Goal: Task Accomplishment & Management: Use online tool/utility

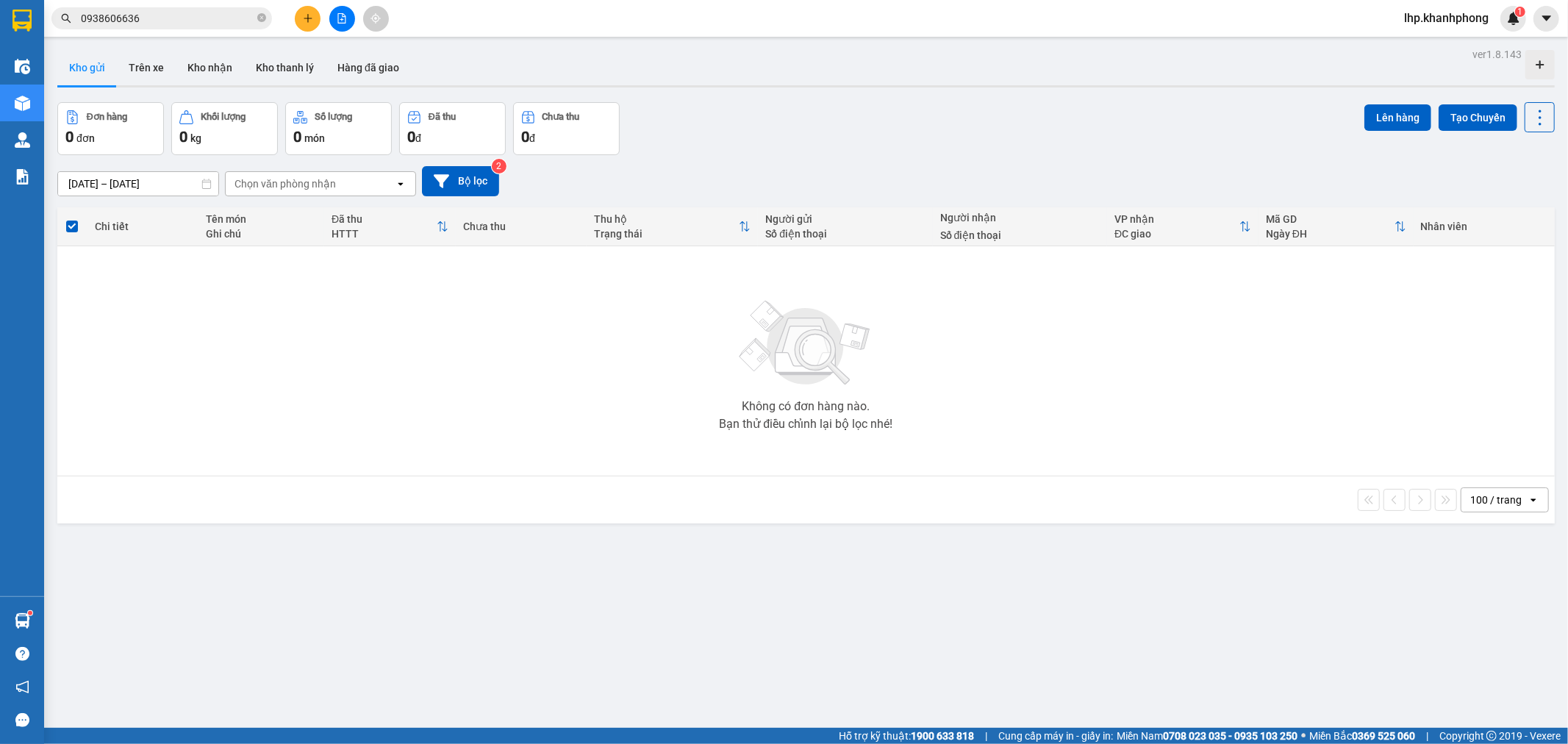
click at [348, 18] on button at bounding box center [342, 19] width 26 height 26
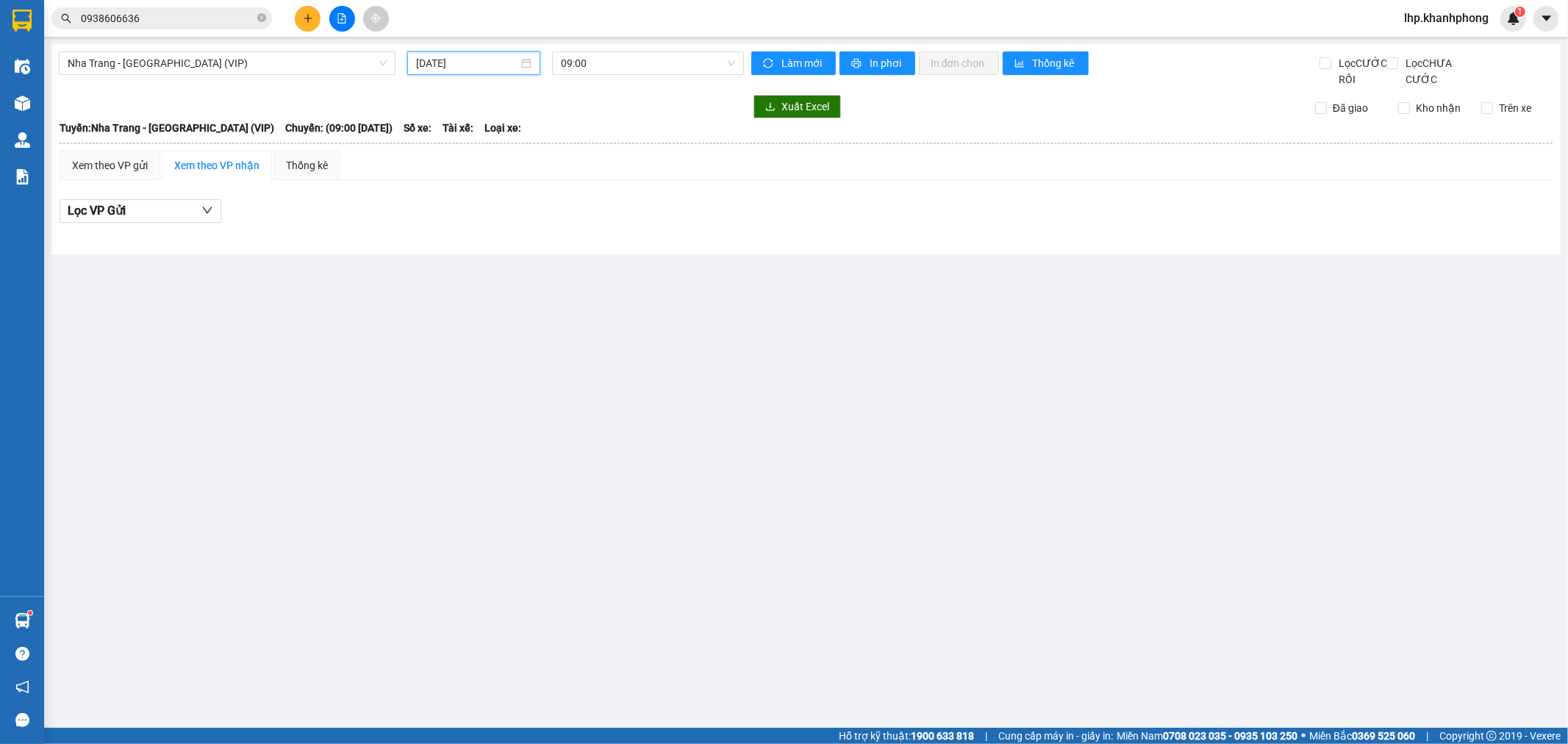
click at [494, 55] on input "[DATE]" at bounding box center [468, 63] width 103 height 16
click at [426, 193] on div "14" at bounding box center [429, 192] width 18 height 18
type input "[DATE]"
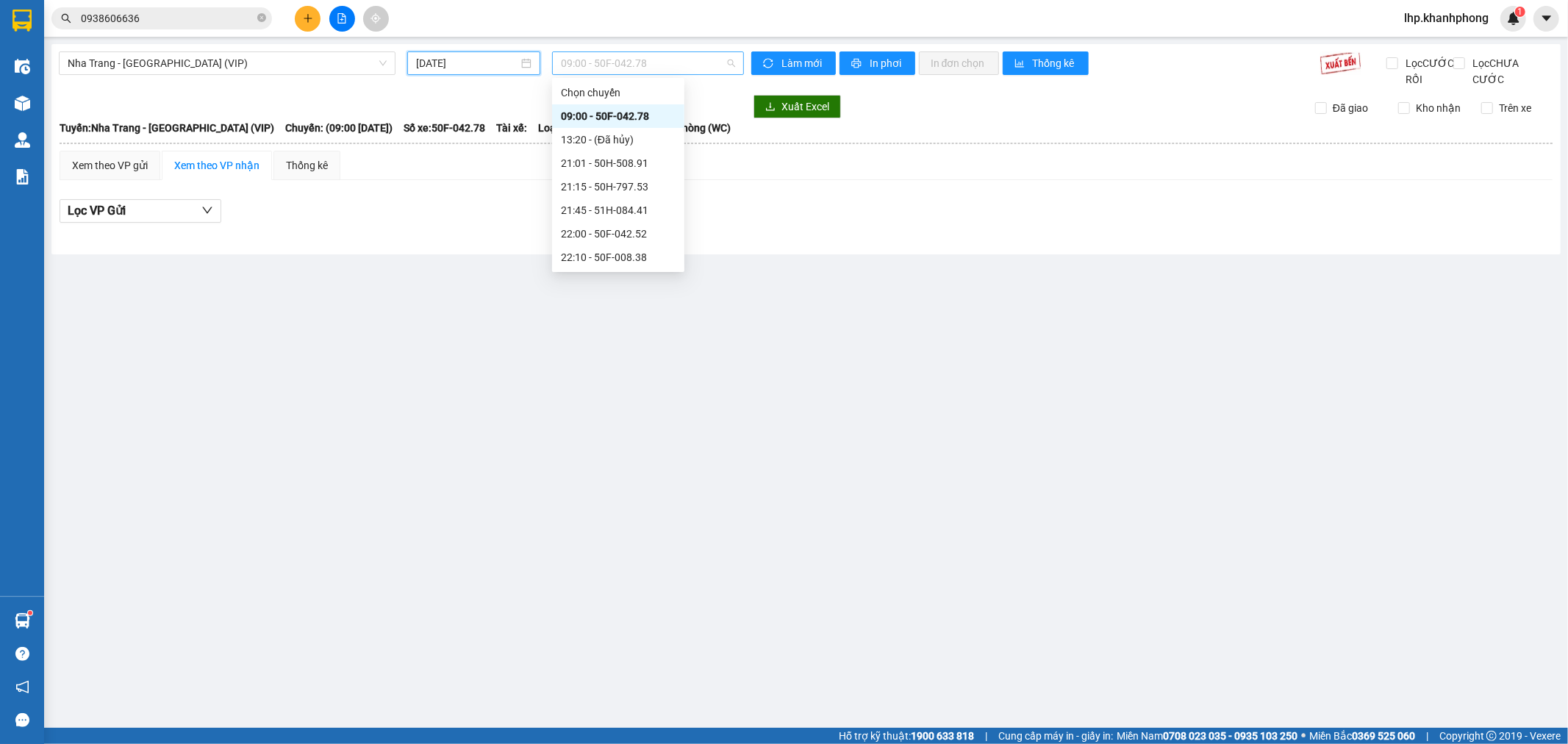
click at [596, 65] on span "09:00 - 50F-042.78" at bounding box center [647, 63] width 174 height 22
click at [601, 254] on div "23:05 (TC) - 51B-294.79" at bounding box center [618, 257] width 115 height 16
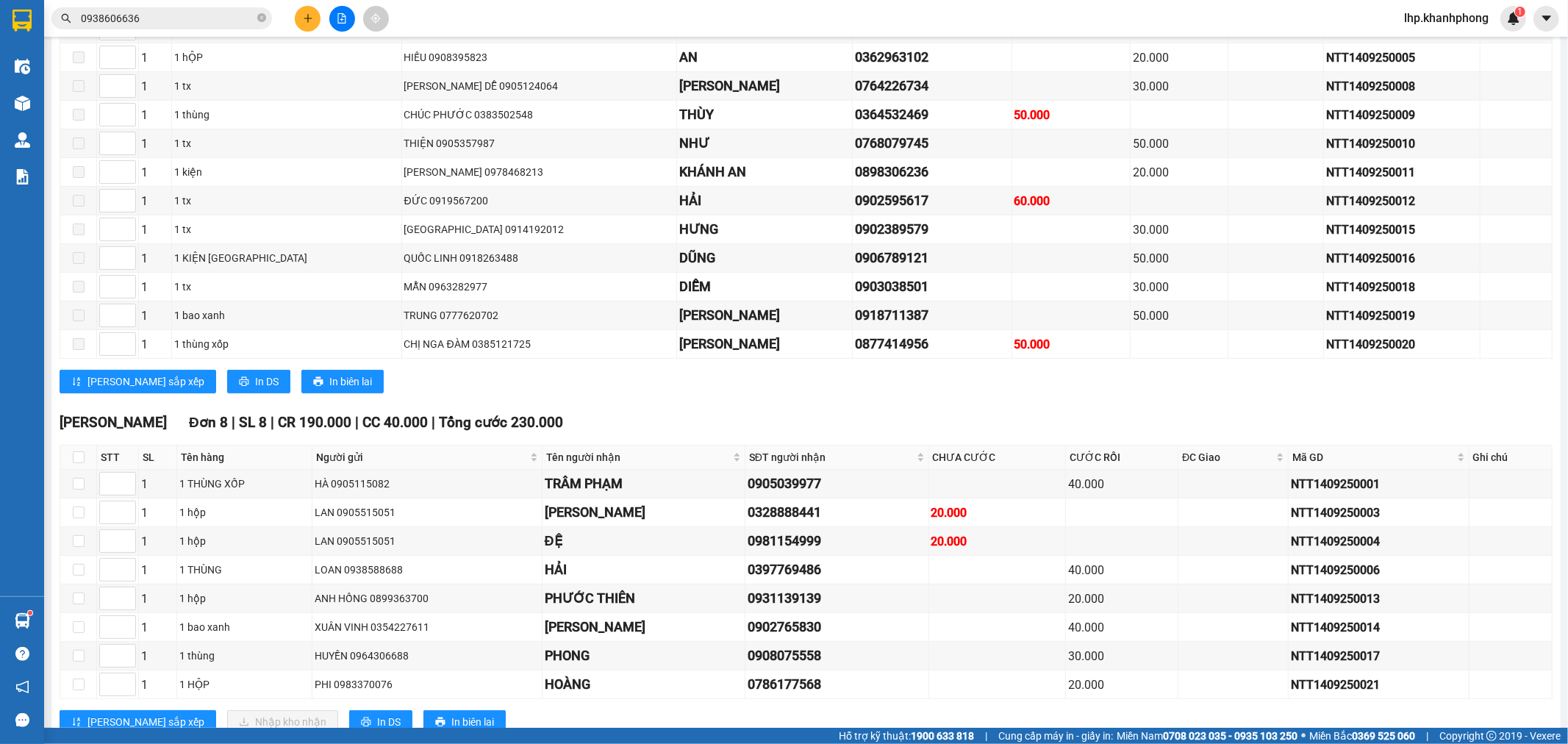
scroll to position [372, 0]
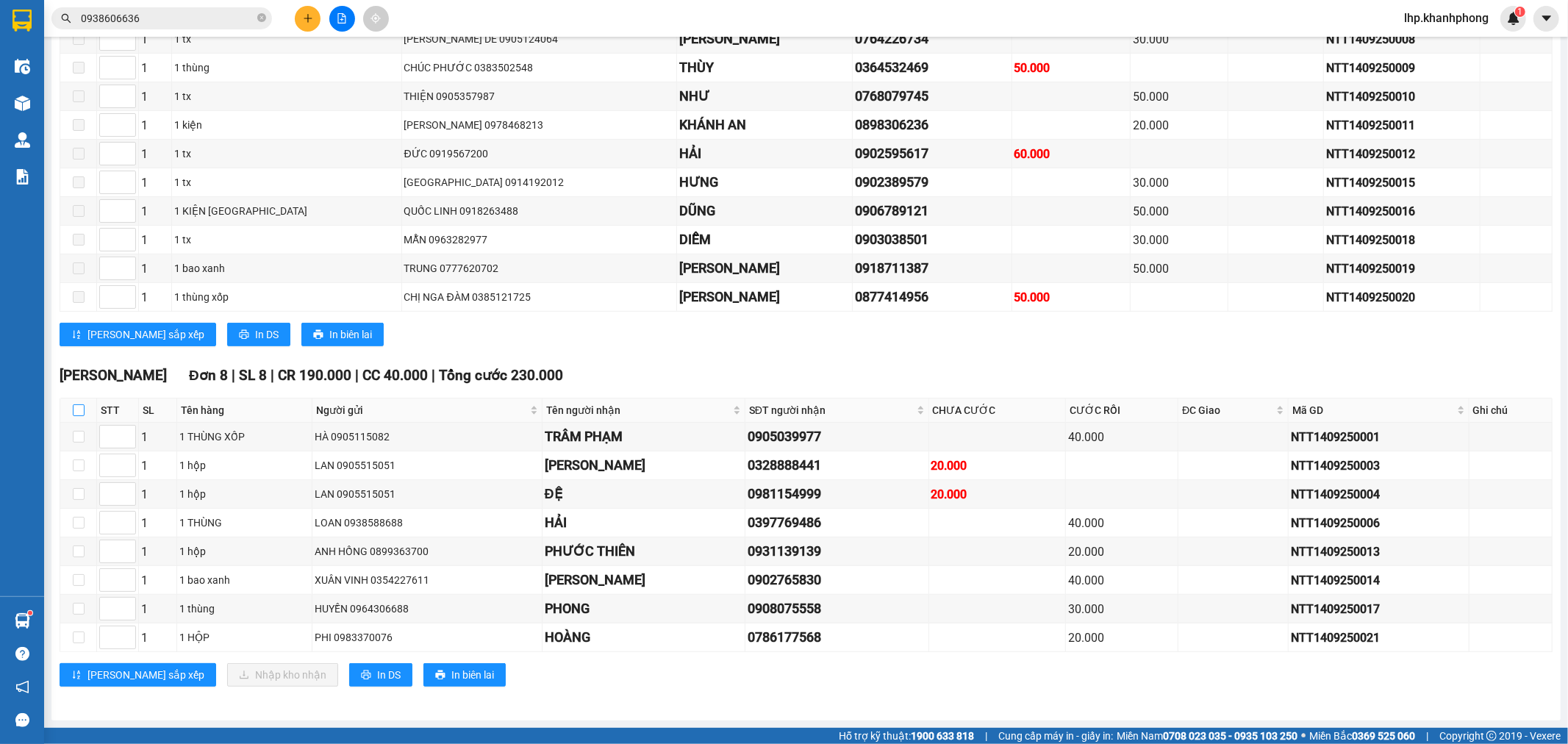
click at [80, 410] on input "checkbox" at bounding box center [78, 410] width 11 height 11
checkbox input "true"
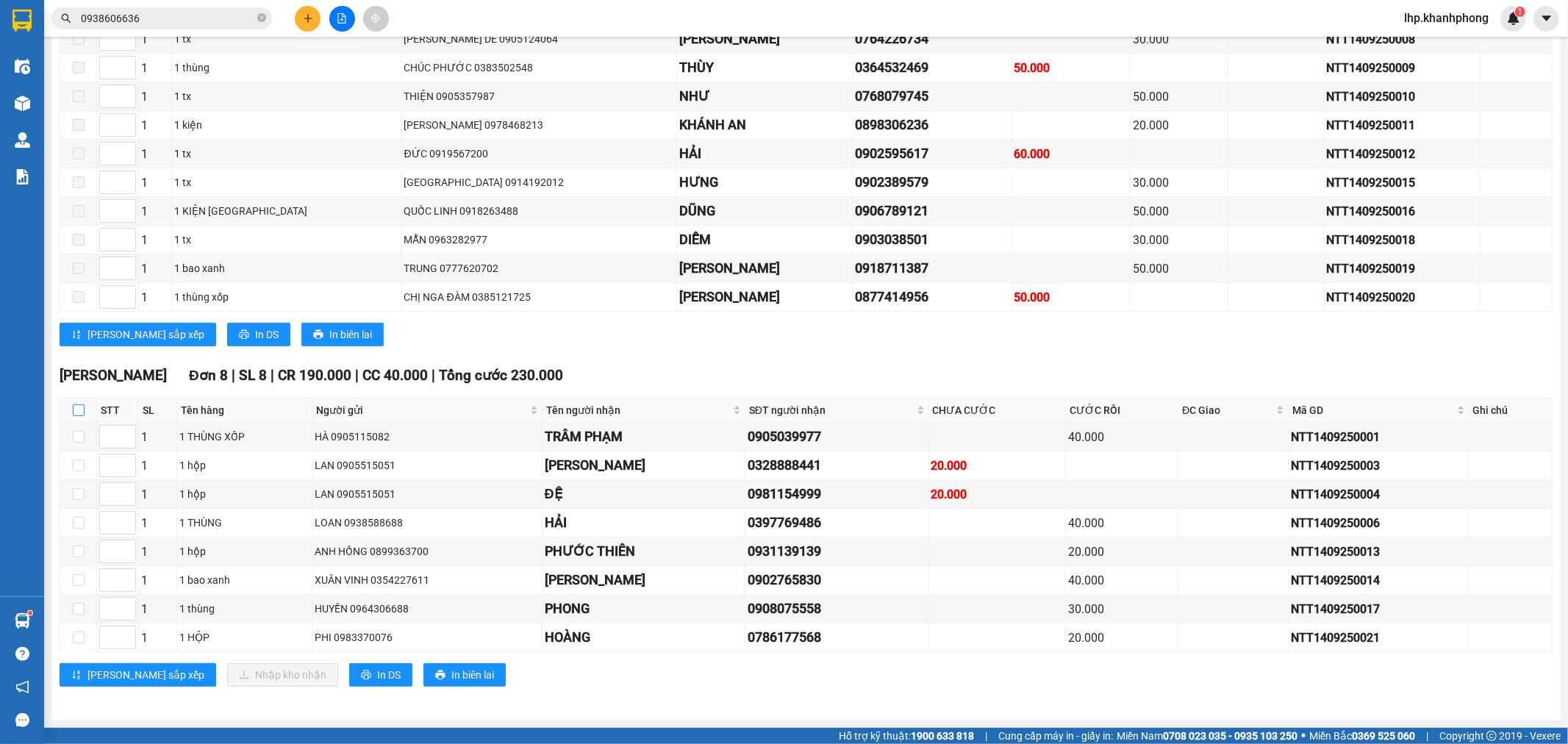
checkbox input "true"
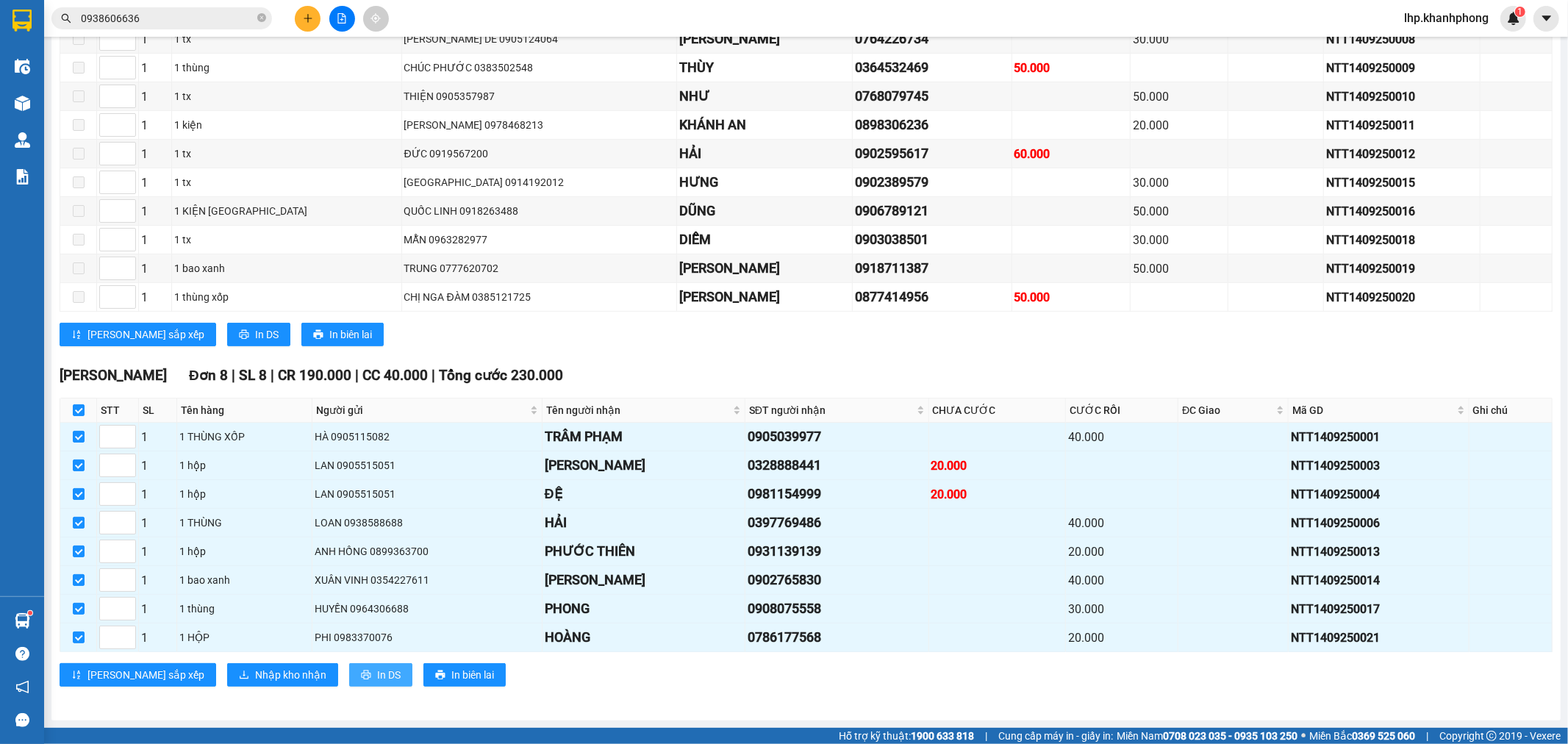
click at [349, 677] on button "In DS" at bounding box center [380, 675] width 64 height 24
click at [227, 674] on button "Nhập kho nhận" at bounding box center [282, 675] width 111 height 24
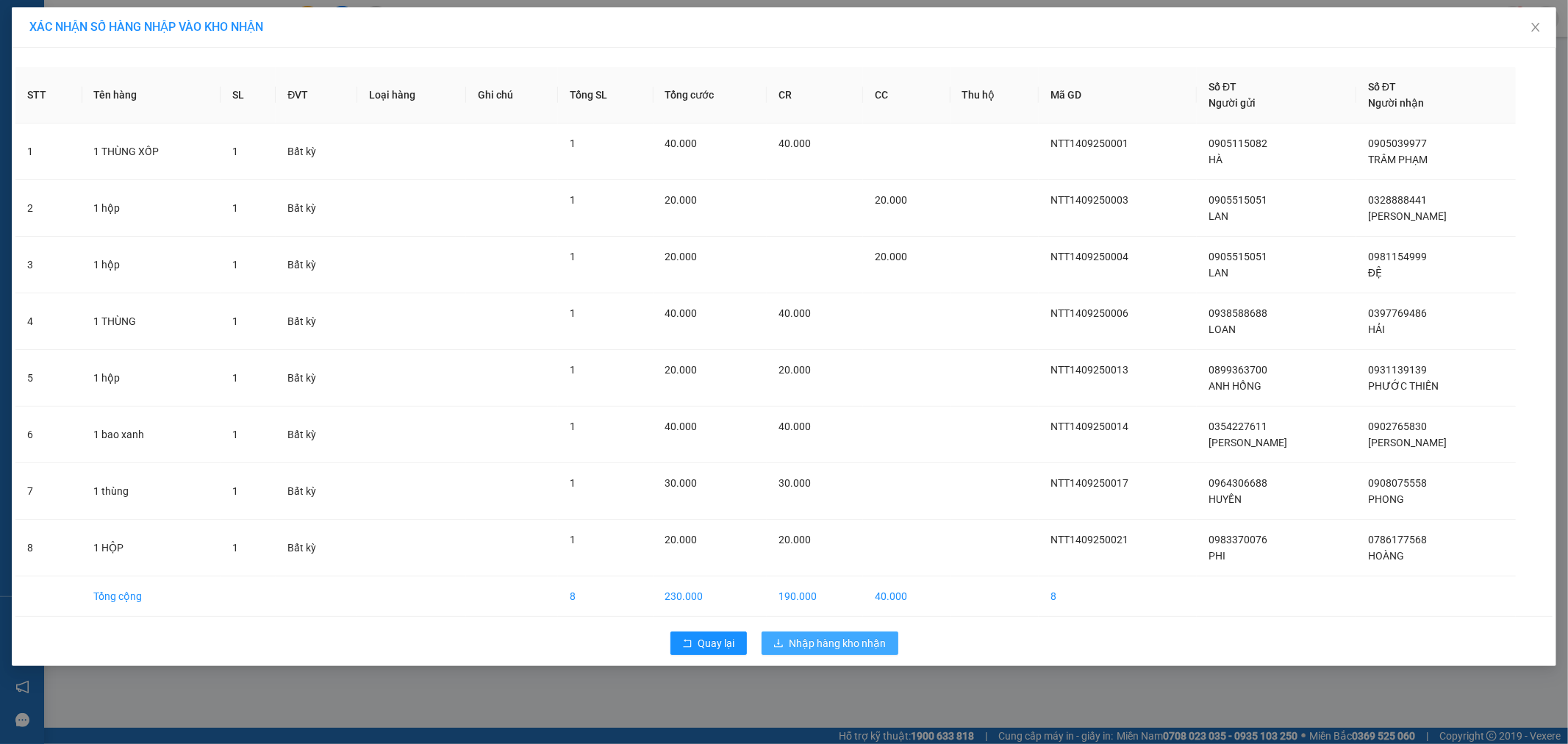
click at [841, 645] on span "Nhập hàng kho nhận" at bounding box center [838, 643] width 97 height 16
